Goal: Check status: Check status

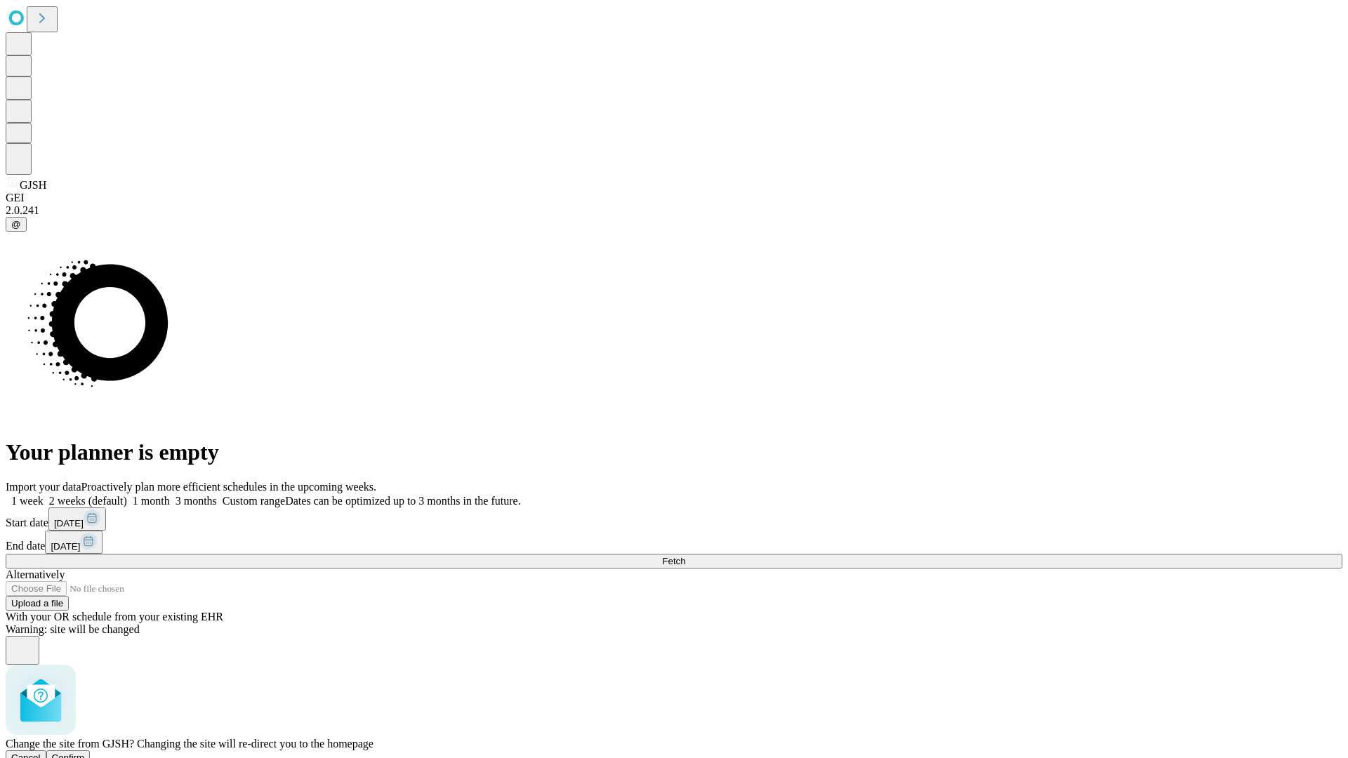
click at [85, 753] on span "Confirm" at bounding box center [68, 758] width 33 height 11
click at [44, 495] on label "1 week" at bounding box center [25, 501] width 38 height 12
click at [685, 556] on span "Fetch" at bounding box center [673, 561] width 23 height 11
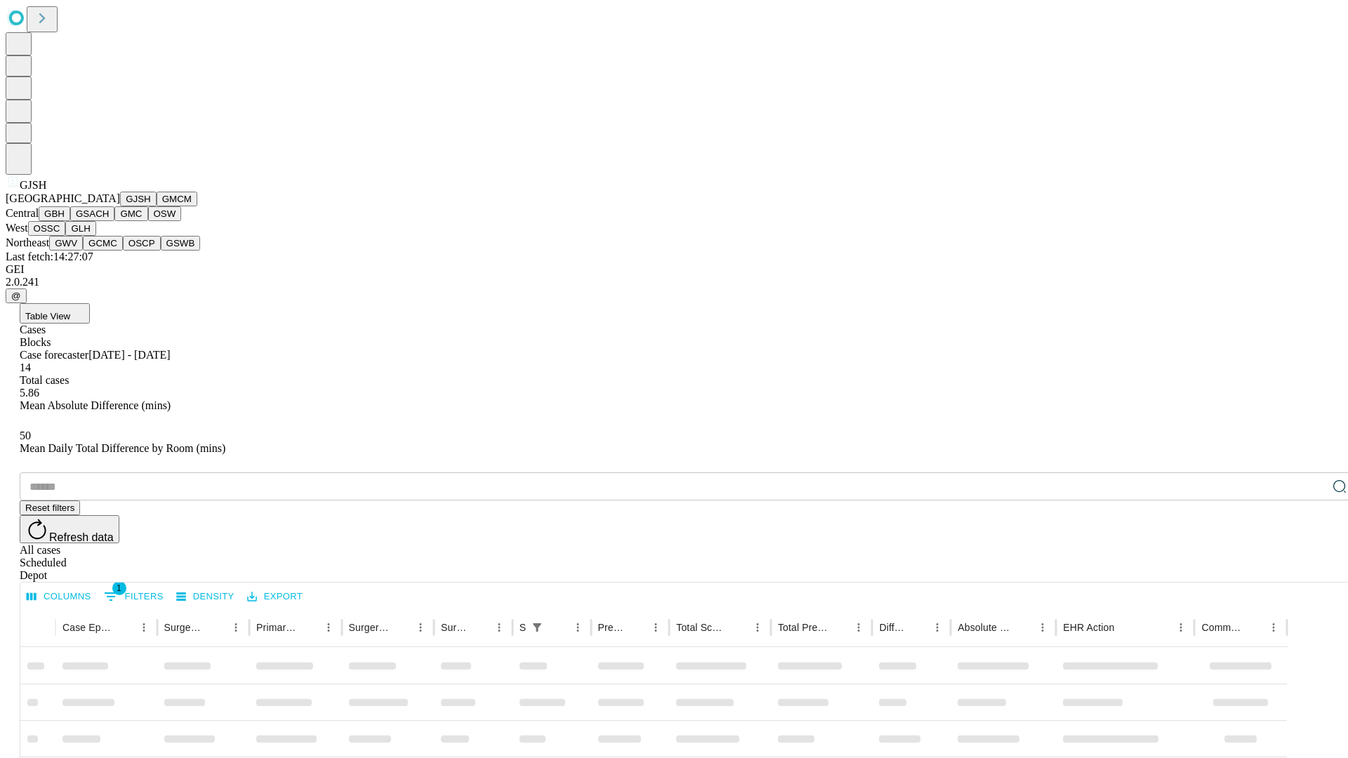
click at [157, 206] on button "GMCM" at bounding box center [177, 199] width 41 height 15
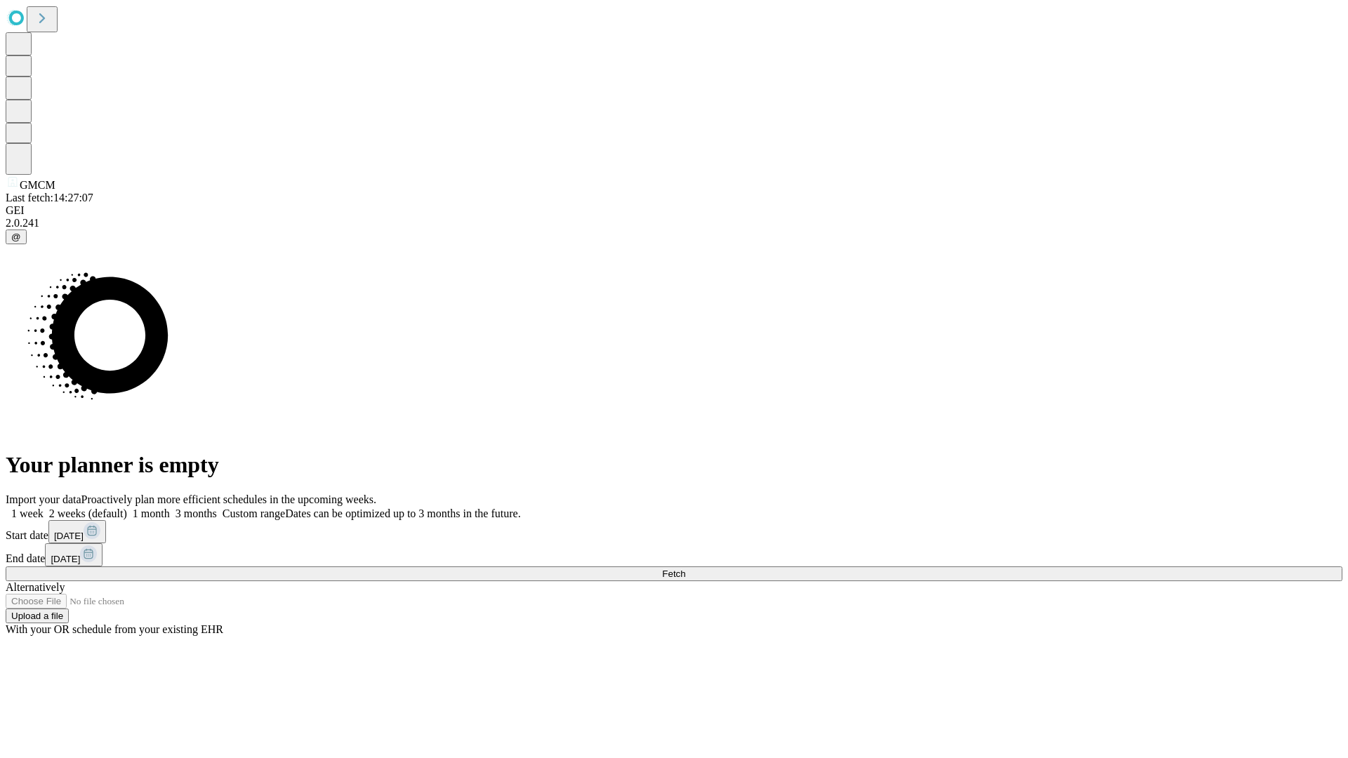
click at [44, 508] on label "1 week" at bounding box center [25, 514] width 38 height 12
click at [685, 569] on span "Fetch" at bounding box center [673, 574] width 23 height 11
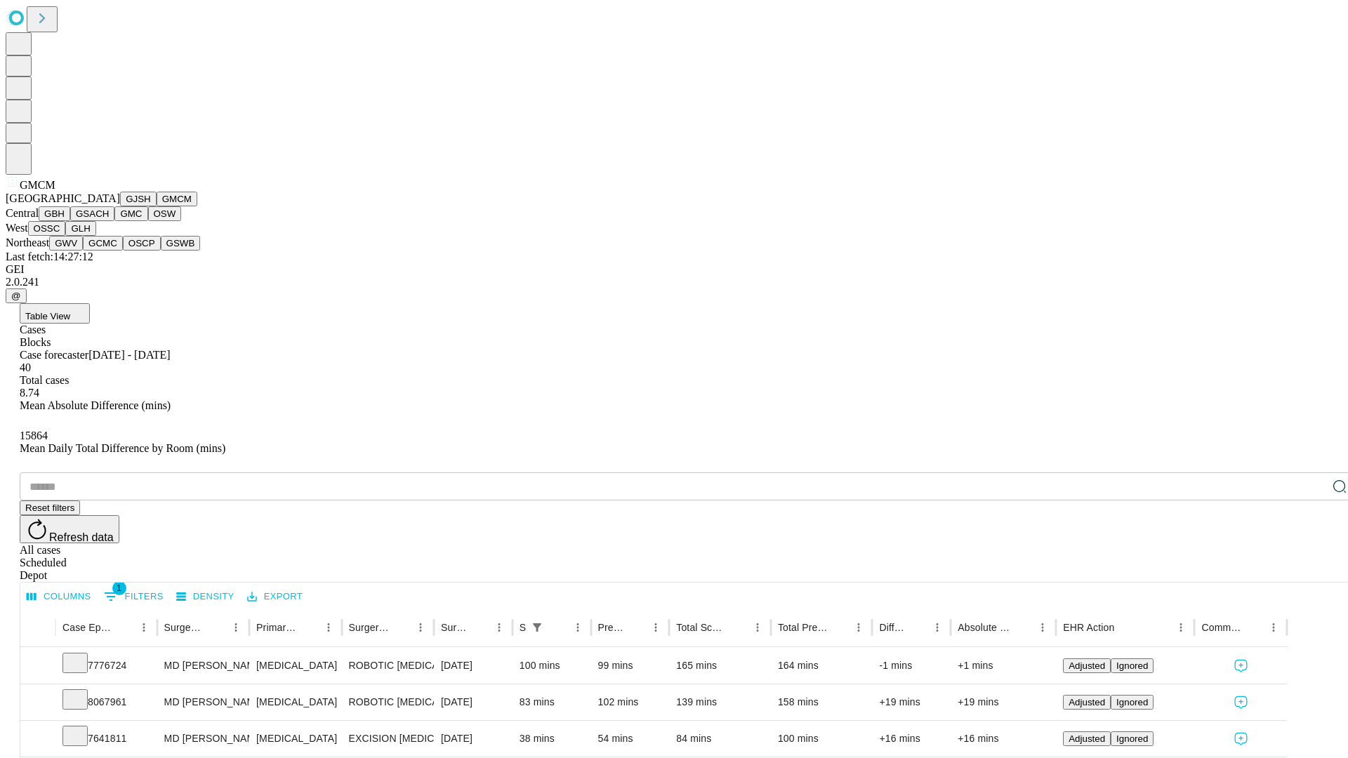
click at [70, 221] on button "GBH" at bounding box center [55, 213] width 32 height 15
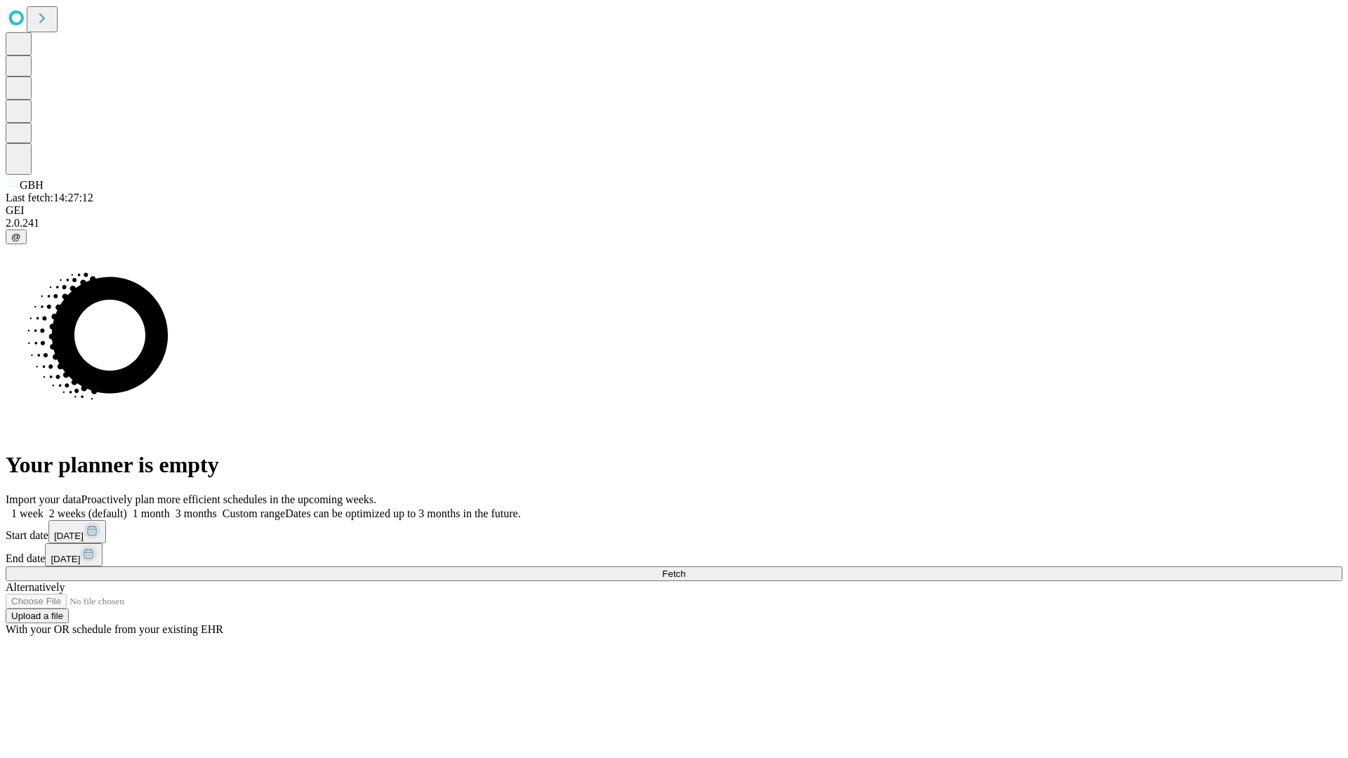
click at [44, 508] on label "1 week" at bounding box center [25, 514] width 38 height 12
click at [685, 569] on span "Fetch" at bounding box center [673, 574] width 23 height 11
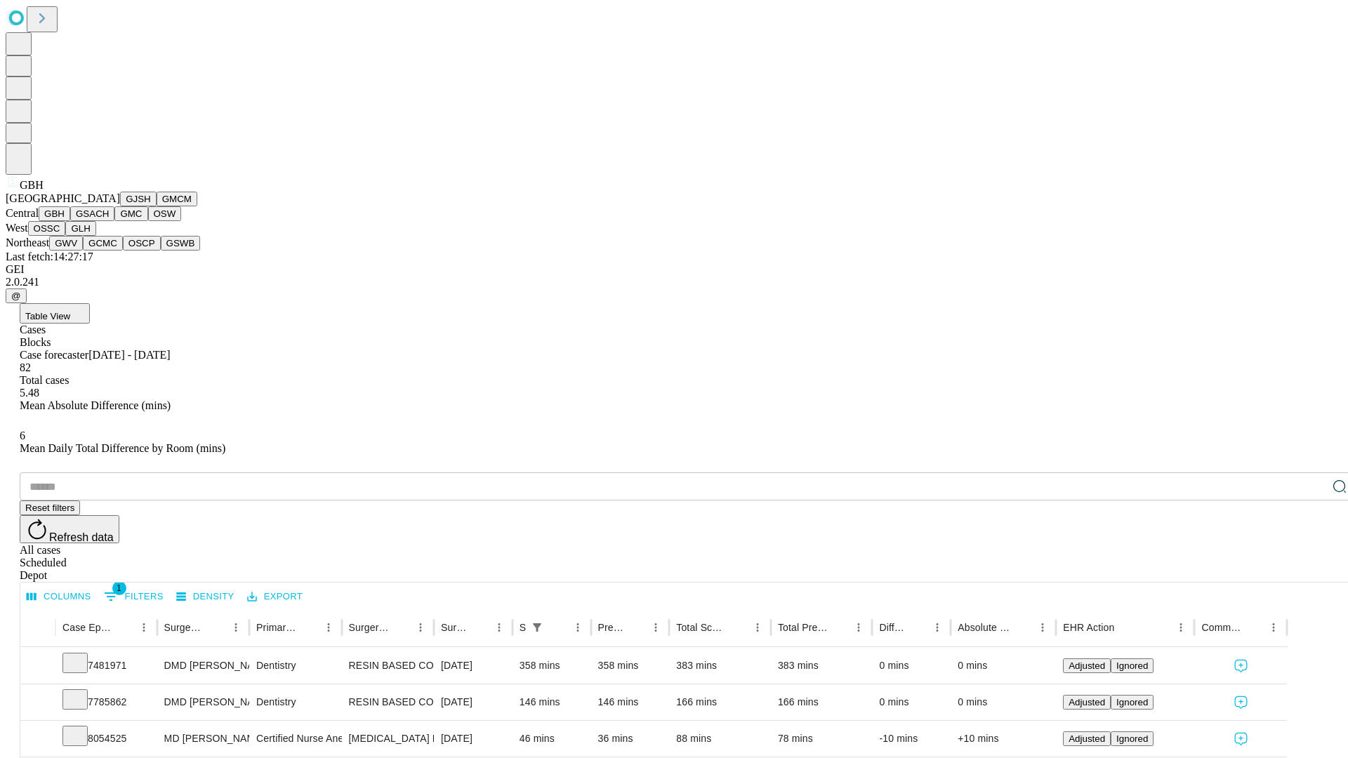
click at [109, 221] on button "GSACH" at bounding box center [92, 213] width 44 height 15
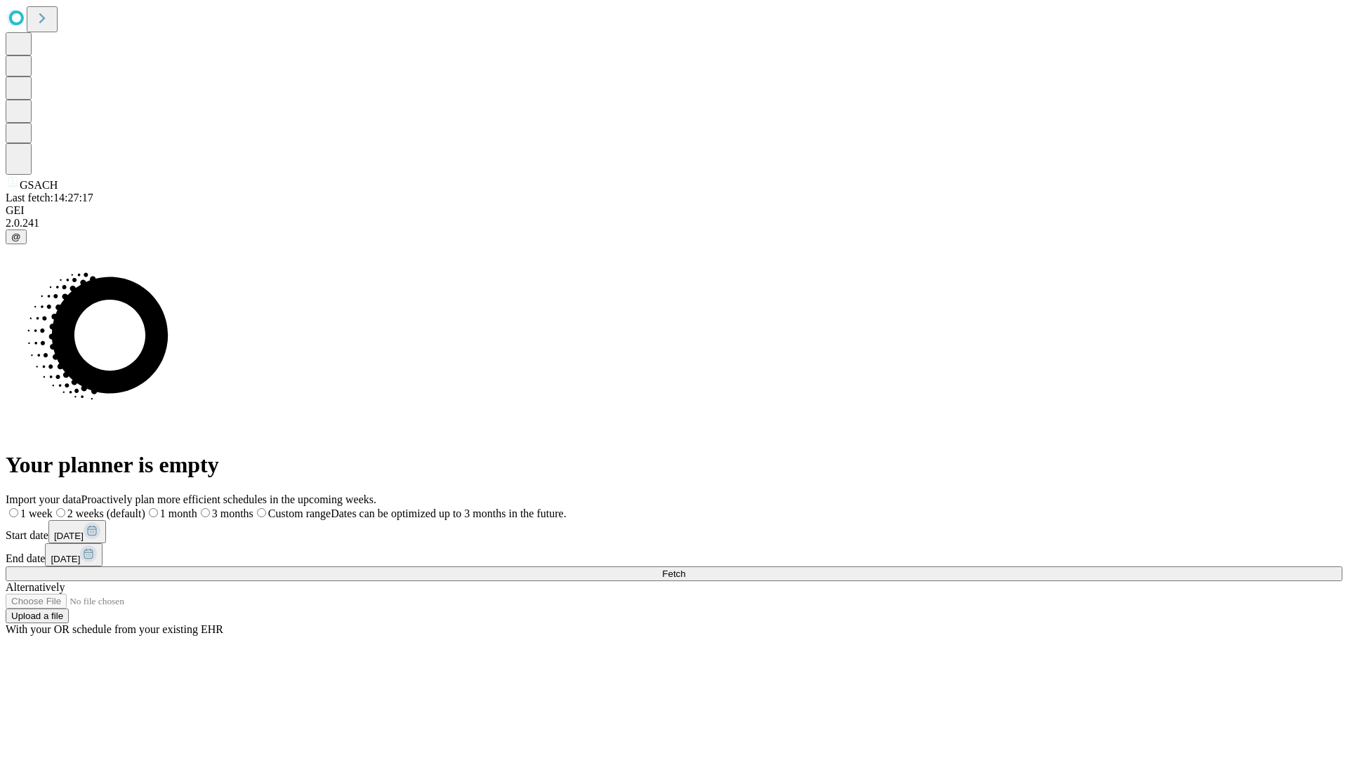
click at [53, 508] on label "1 week" at bounding box center [29, 514] width 47 height 12
click at [685, 569] on span "Fetch" at bounding box center [673, 574] width 23 height 11
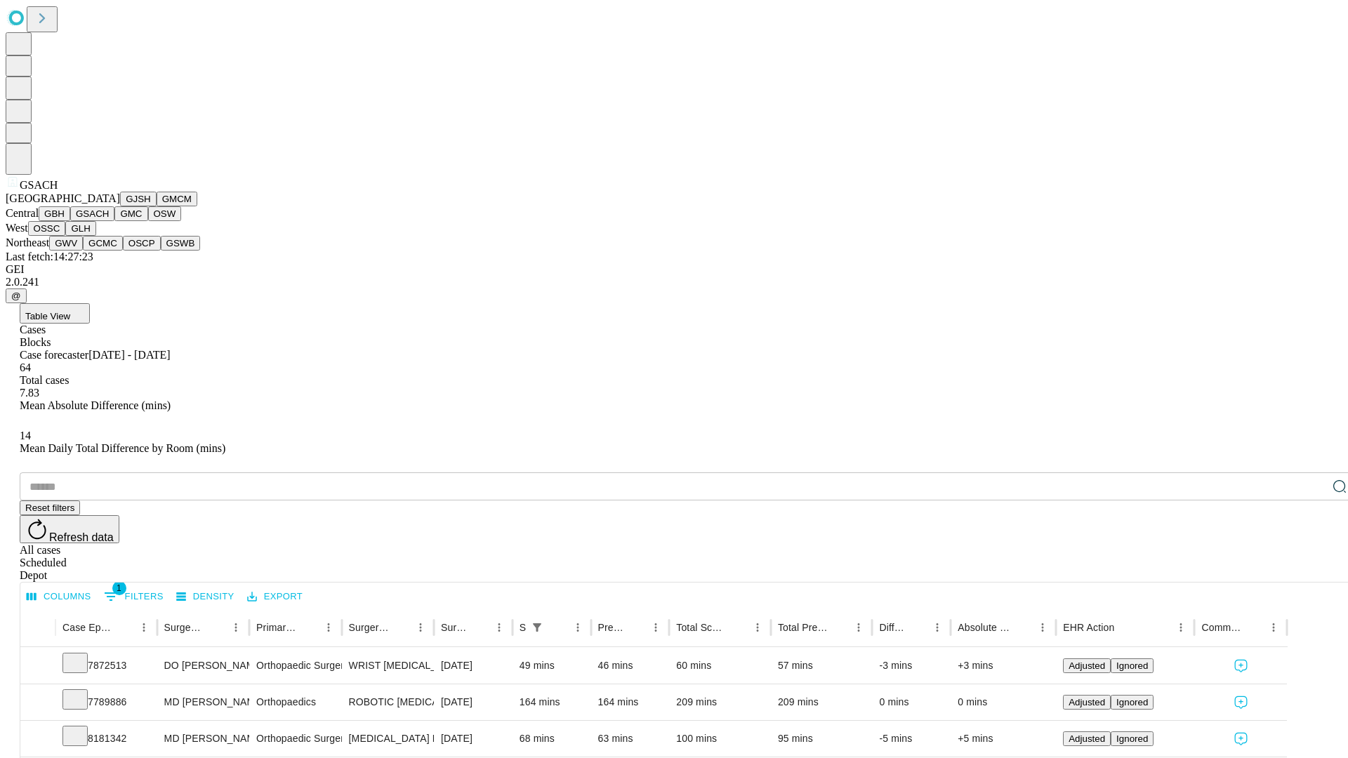
click at [114, 221] on button "GMC" at bounding box center [130, 213] width 33 height 15
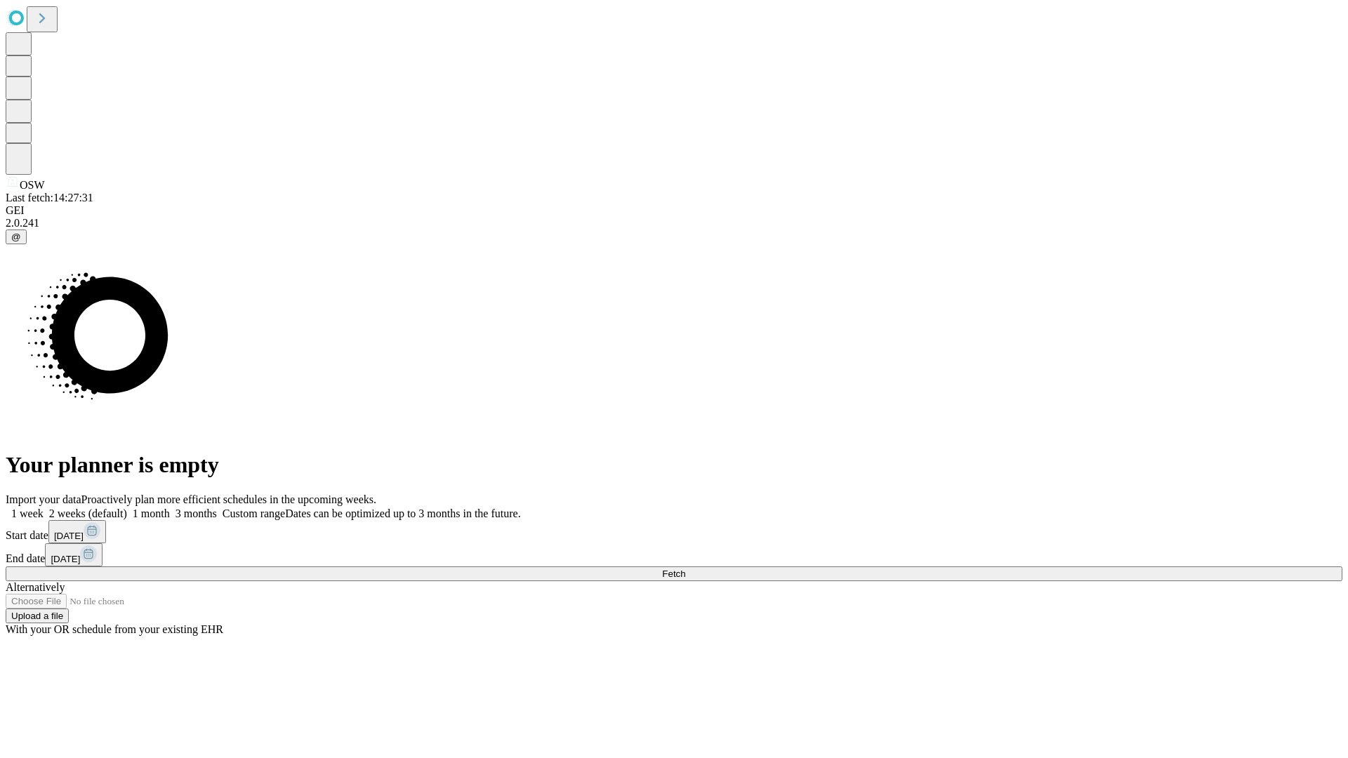
click at [44, 508] on label "1 week" at bounding box center [25, 514] width 38 height 12
click at [685, 569] on span "Fetch" at bounding box center [673, 574] width 23 height 11
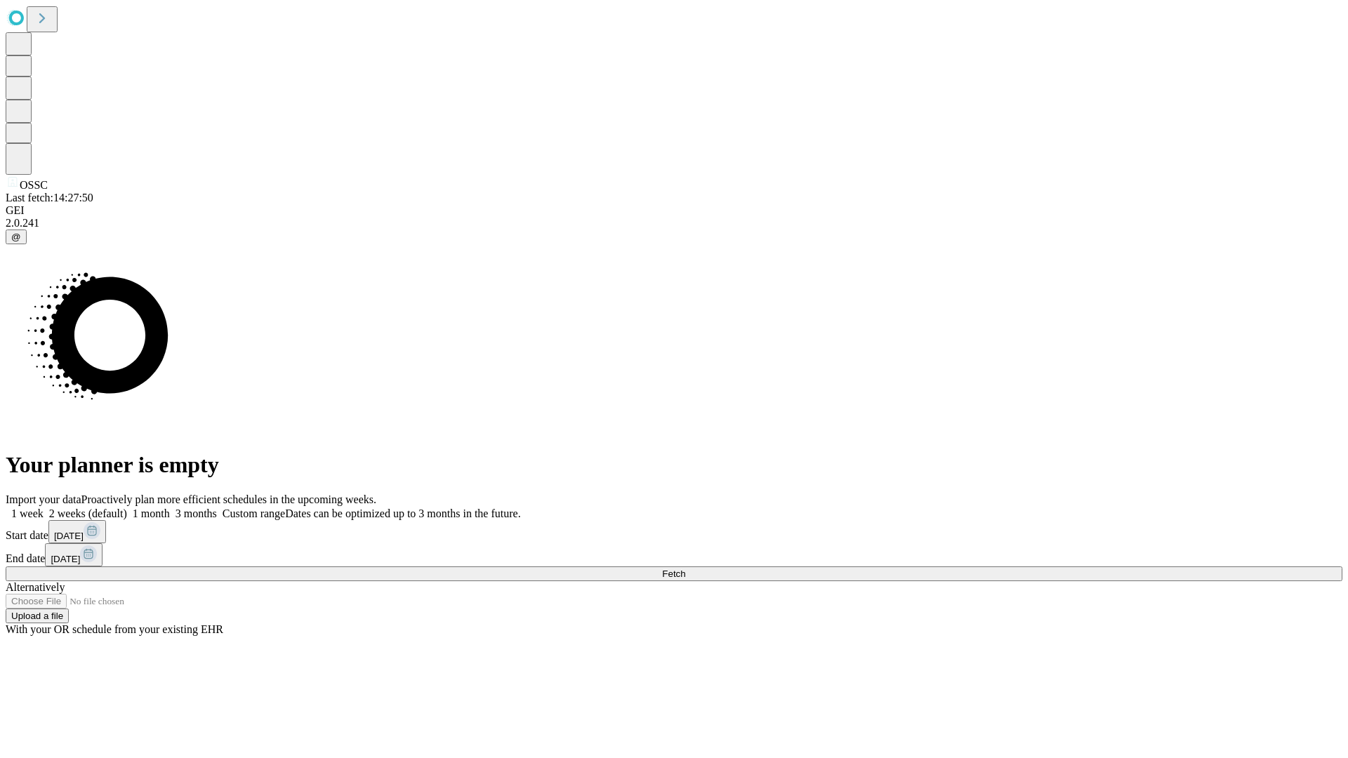
click at [44, 508] on label "1 week" at bounding box center [25, 514] width 38 height 12
click at [685, 569] on span "Fetch" at bounding box center [673, 574] width 23 height 11
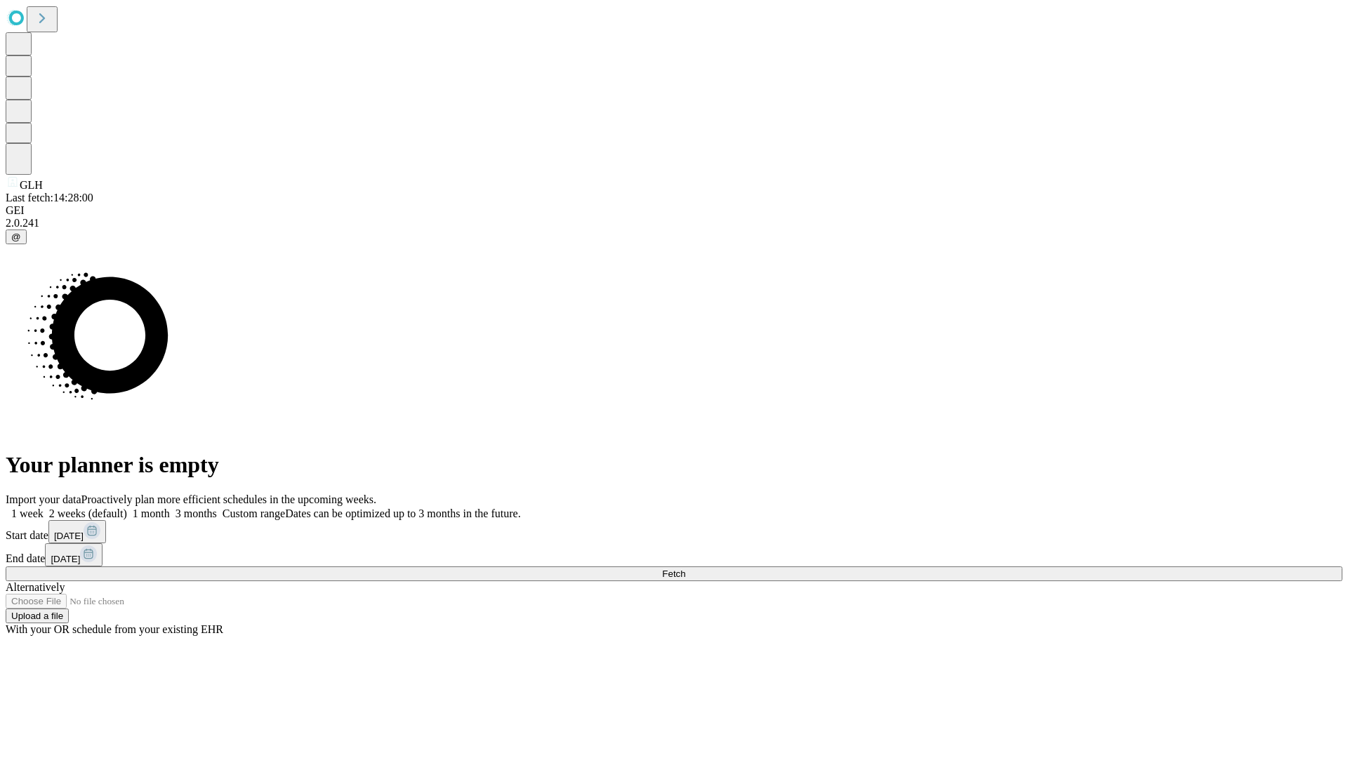
click at [44, 508] on label "1 week" at bounding box center [25, 514] width 38 height 12
click at [685, 569] on span "Fetch" at bounding box center [673, 574] width 23 height 11
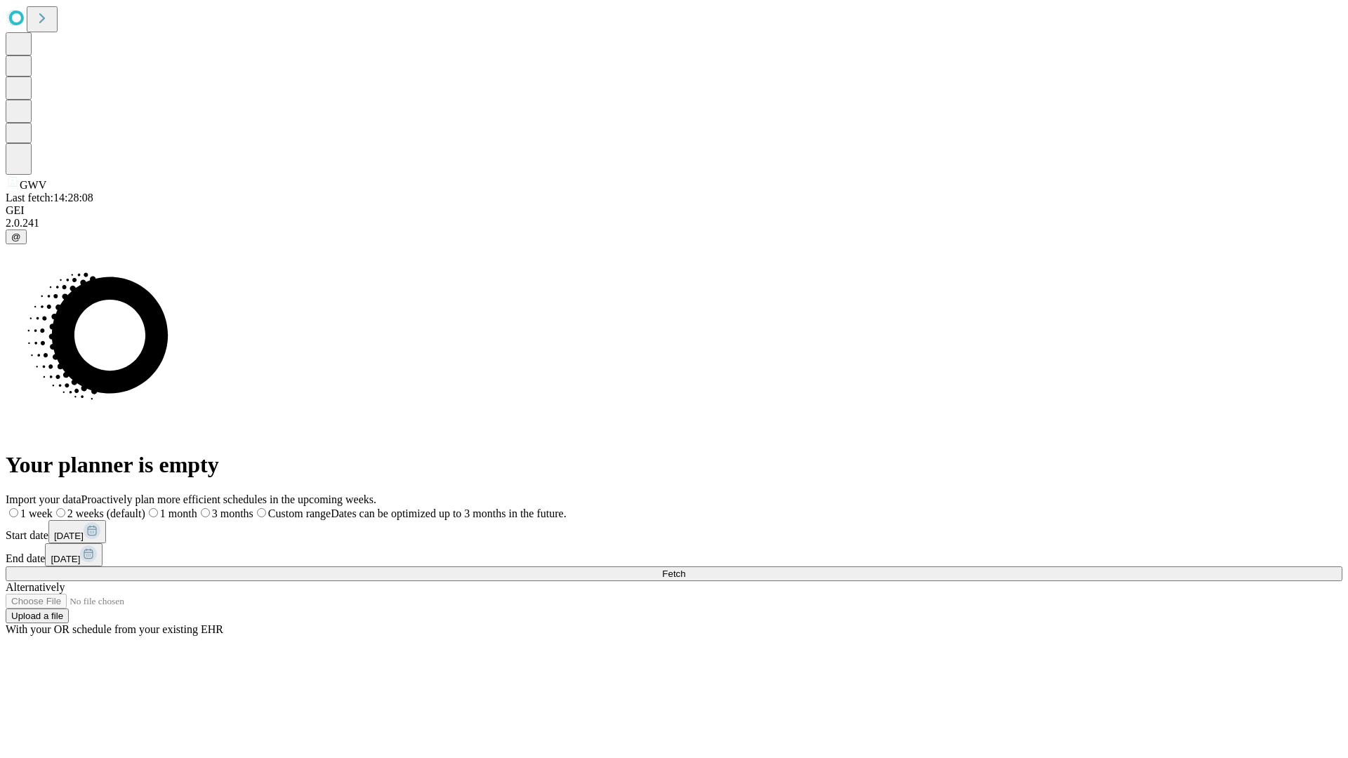
click at [685, 569] on span "Fetch" at bounding box center [673, 574] width 23 height 11
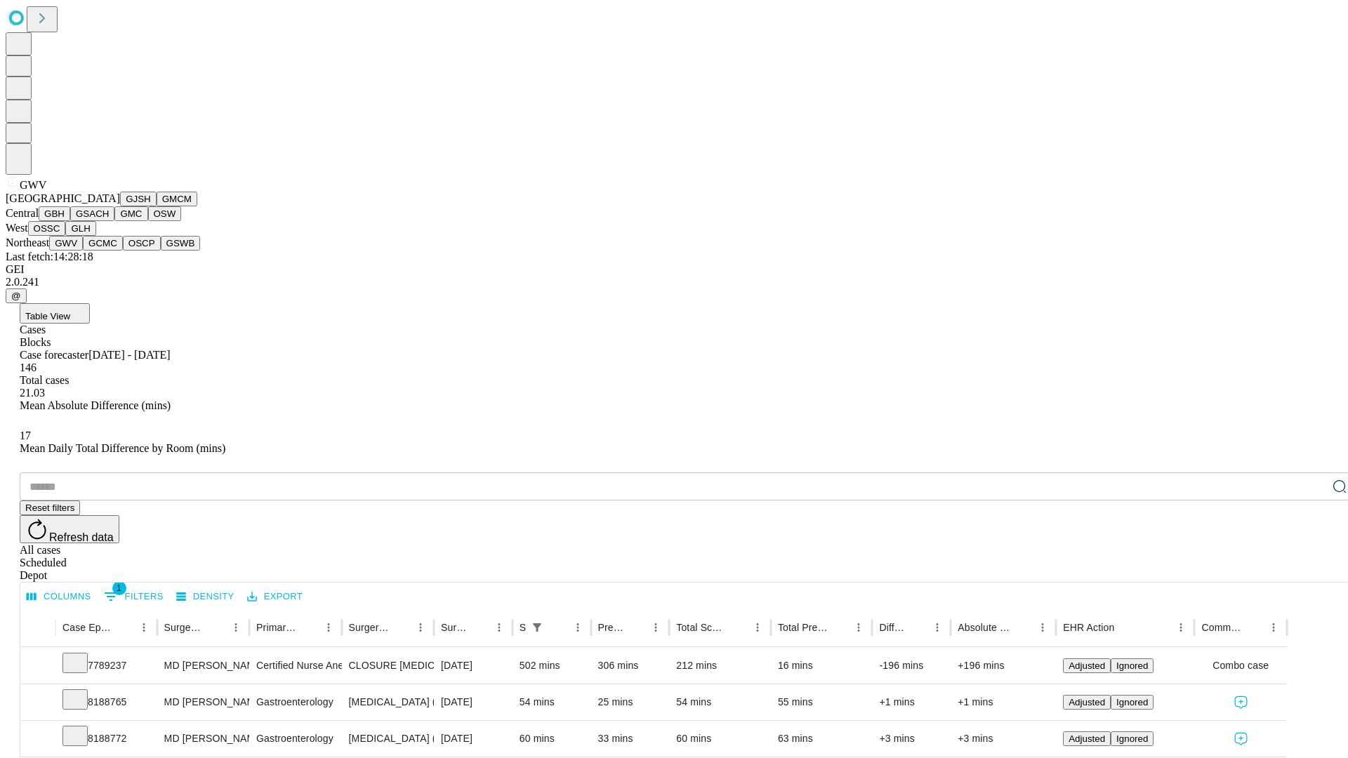
click at [109, 251] on button "GCMC" at bounding box center [103, 243] width 40 height 15
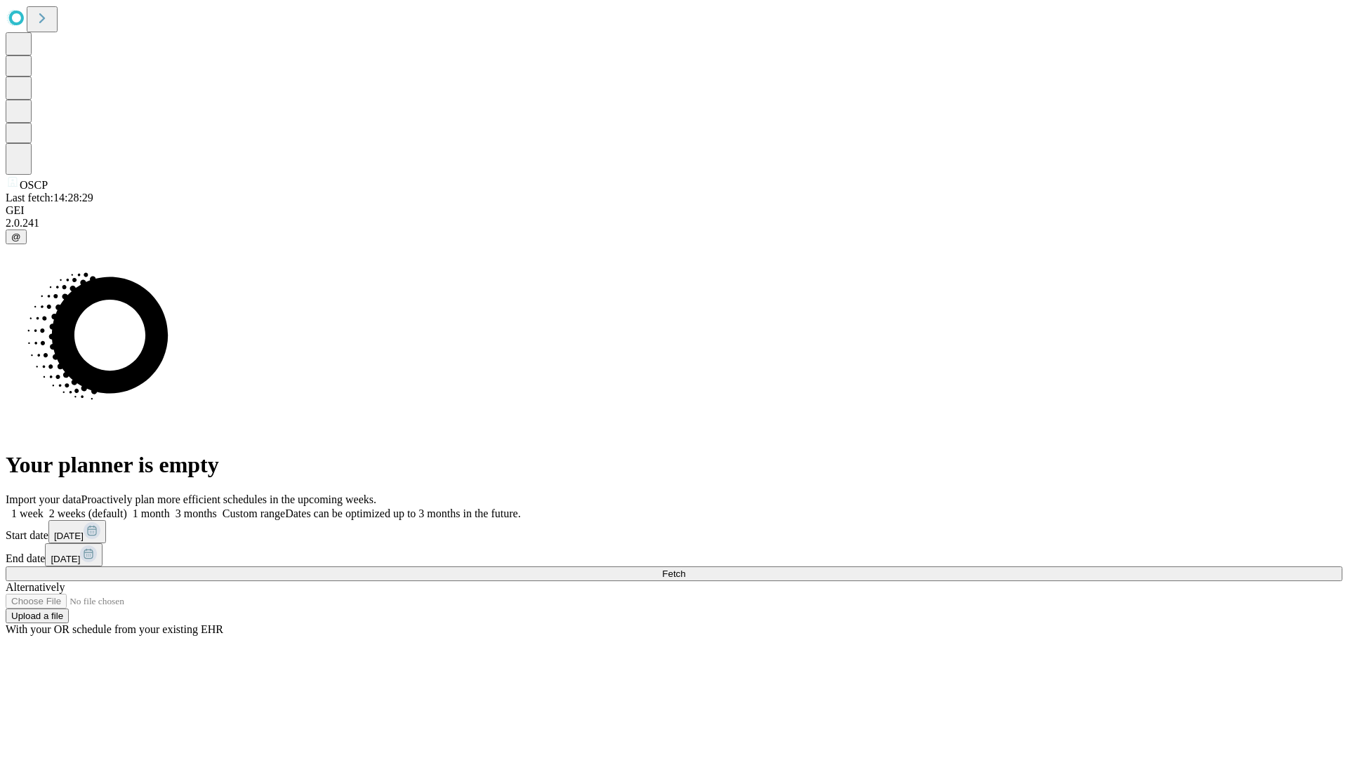
click at [44, 508] on label "1 week" at bounding box center [25, 514] width 38 height 12
click at [685, 569] on span "Fetch" at bounding box center [673, 574] width 23 height 11
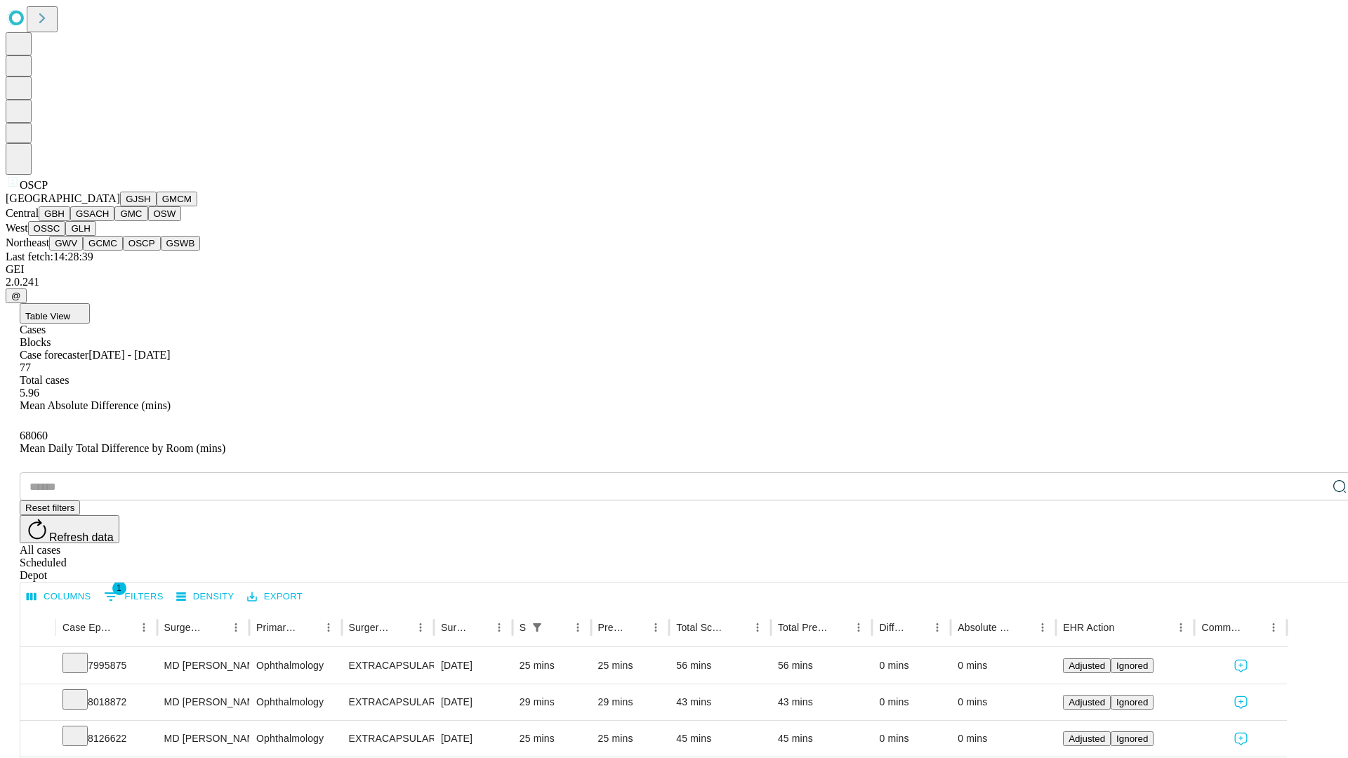
click at [161, 251] on button "GSWB" at bounding box center [181, 243] width 40 height 15
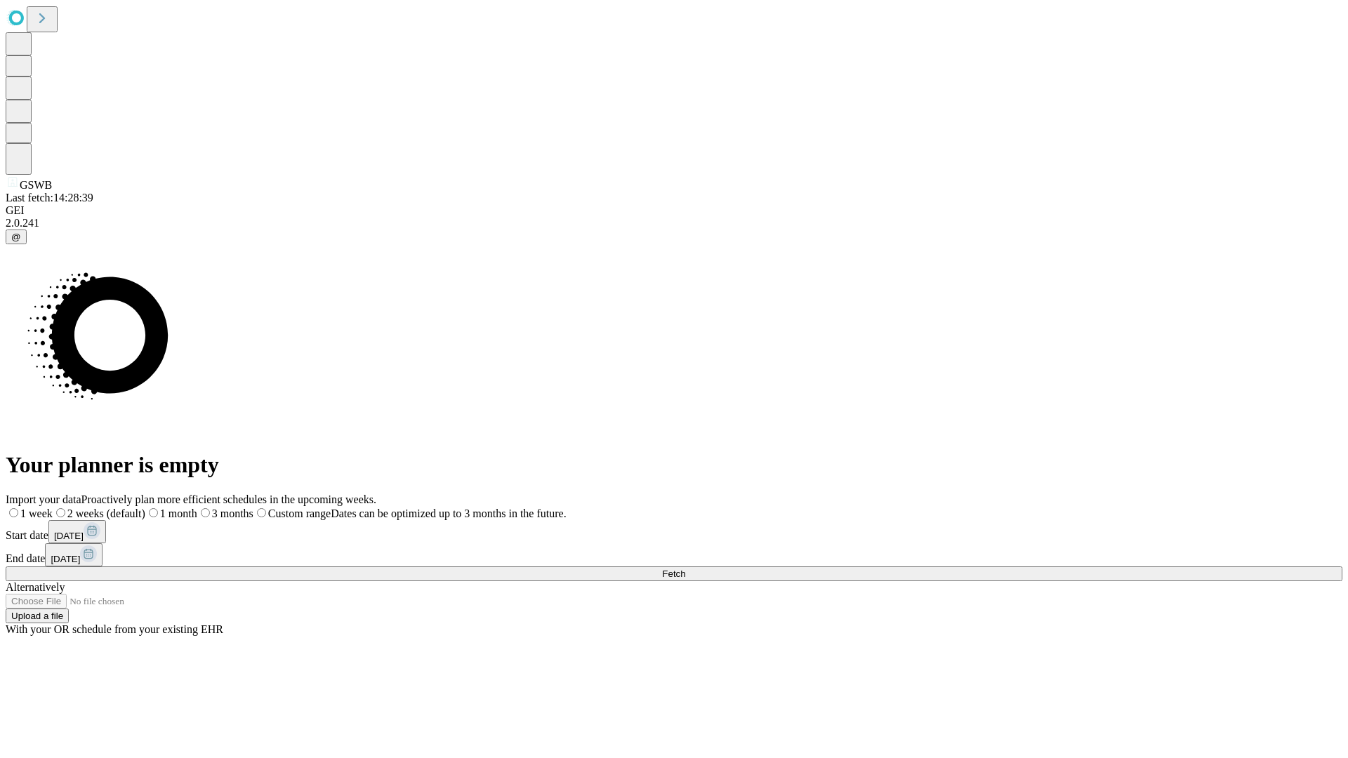
click at [53, 508] on label "1 week" at bounding box center [29, 514] width 47 height 12
click at [685, 569] on span "Fetch" at bounding box center [673, 574] width 23 height 11
